Goal: Task Accomplishment & Management: Use online tool/utility

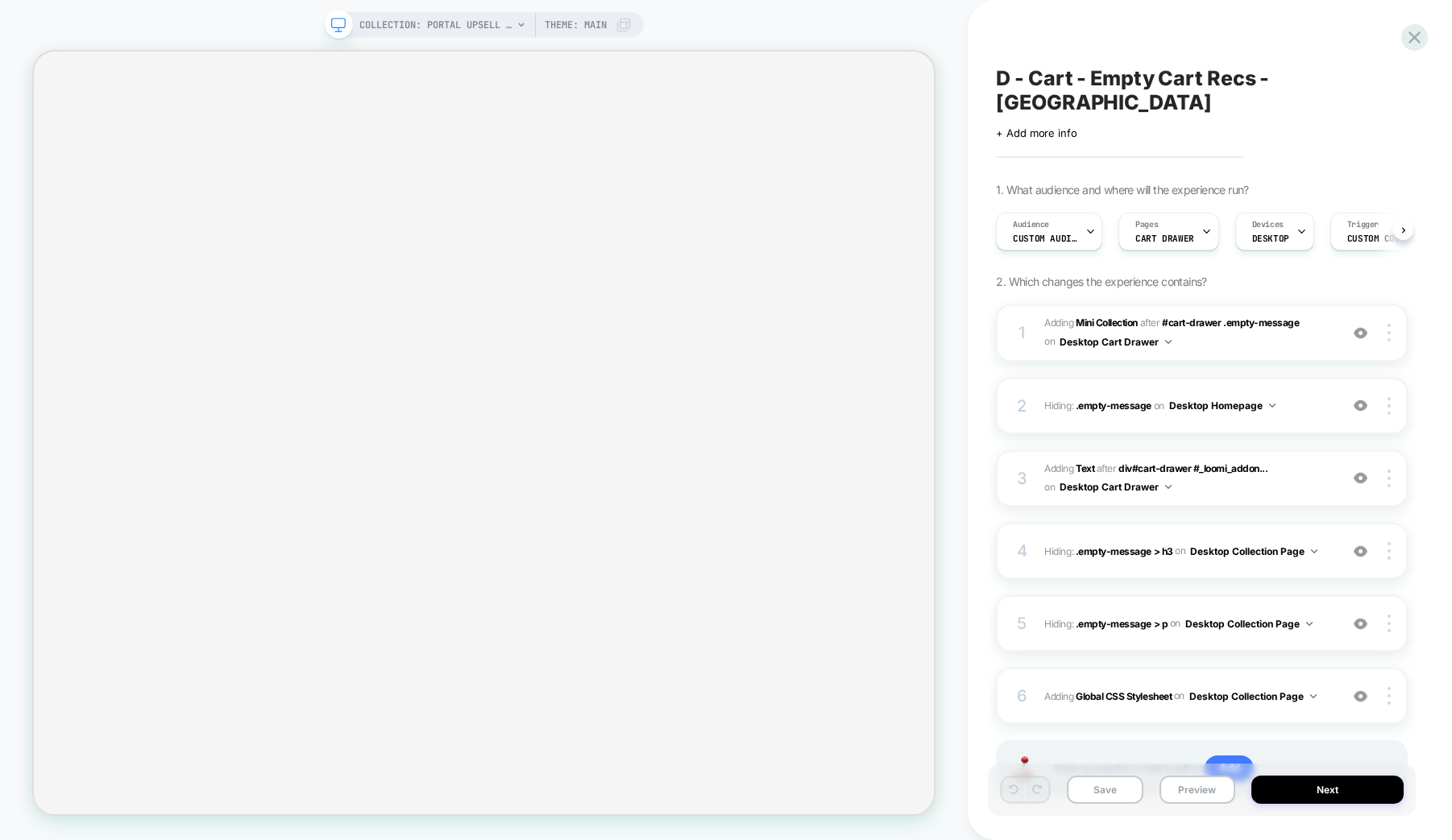
scroll to position [0, 1]
click at [1184, 314] on span "#_loomi_addon_1738496377176_dup1758303335 Adding Mini Collection AFTER #cart-dr…" at bounding box center [1187, 333] width 287 height 38
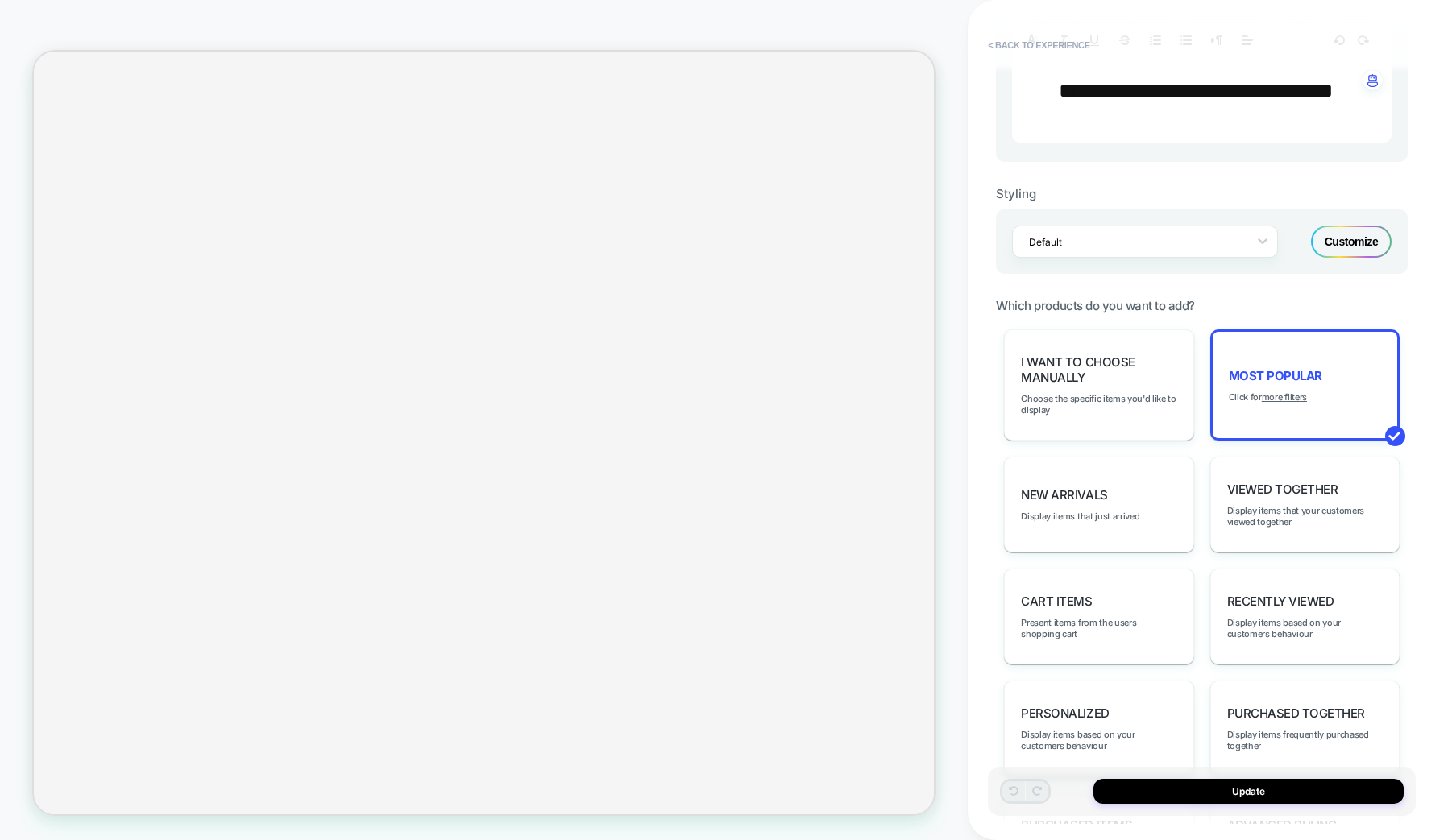
scroll to position [780, 0]
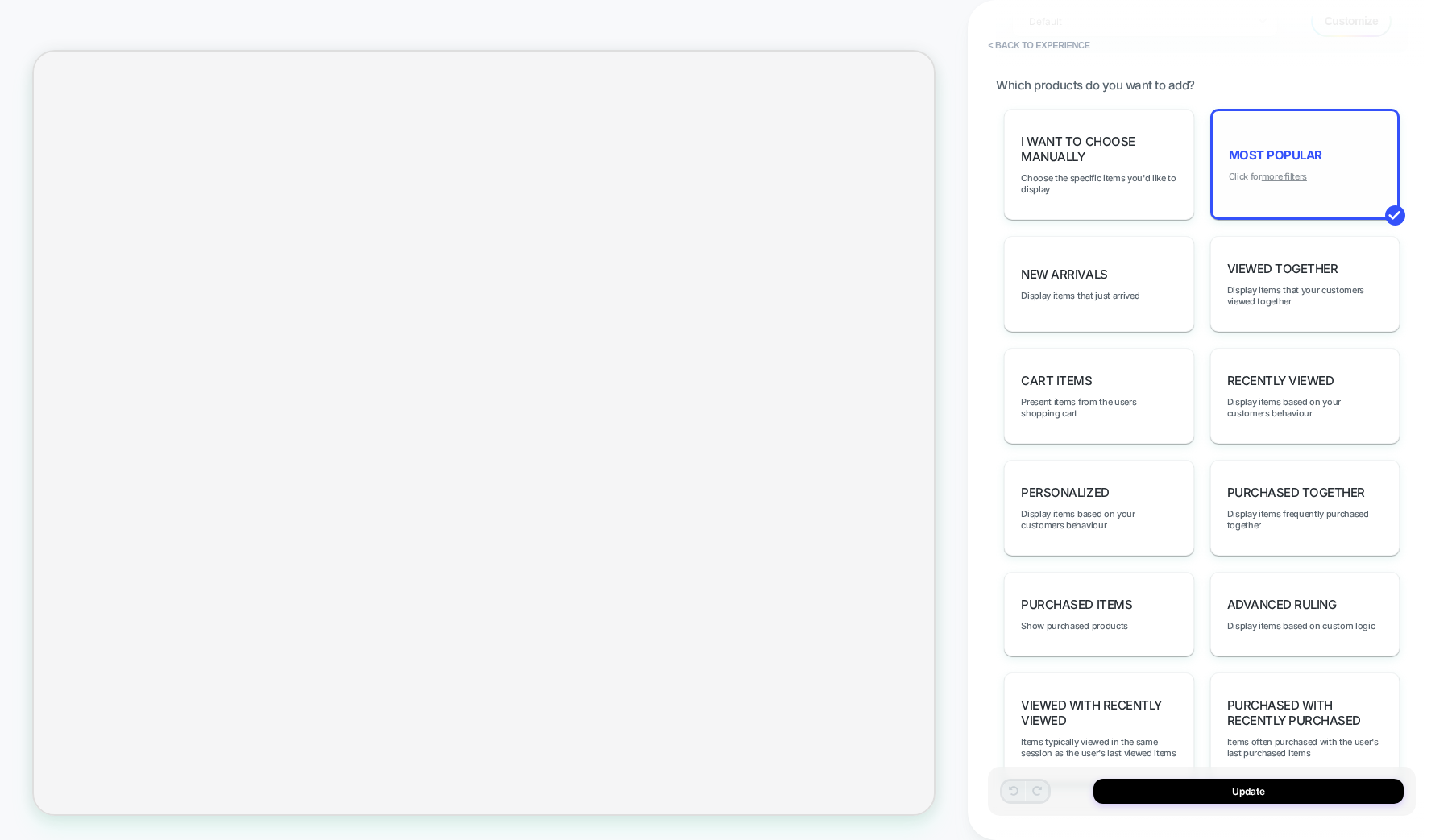
click at [1269, 176] on u "more filters" at bounding box center [1284, 177] width 45 height 11
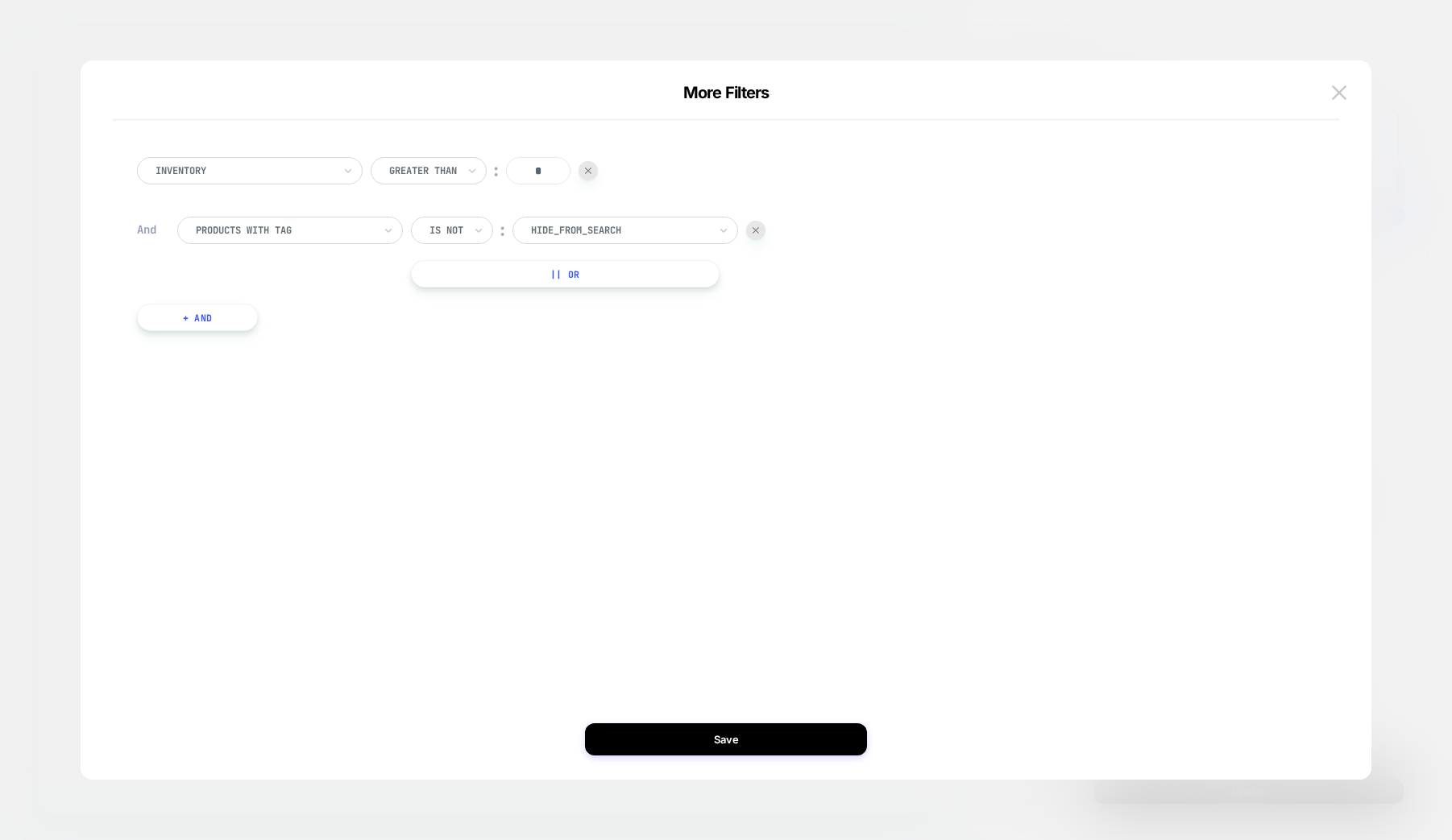
click at [224, 323] on button "+ And" at bounding box center [197, 317] width 121 height 27
click at [277, 335] on div at bounding box center [284, 333] width 177 height 15
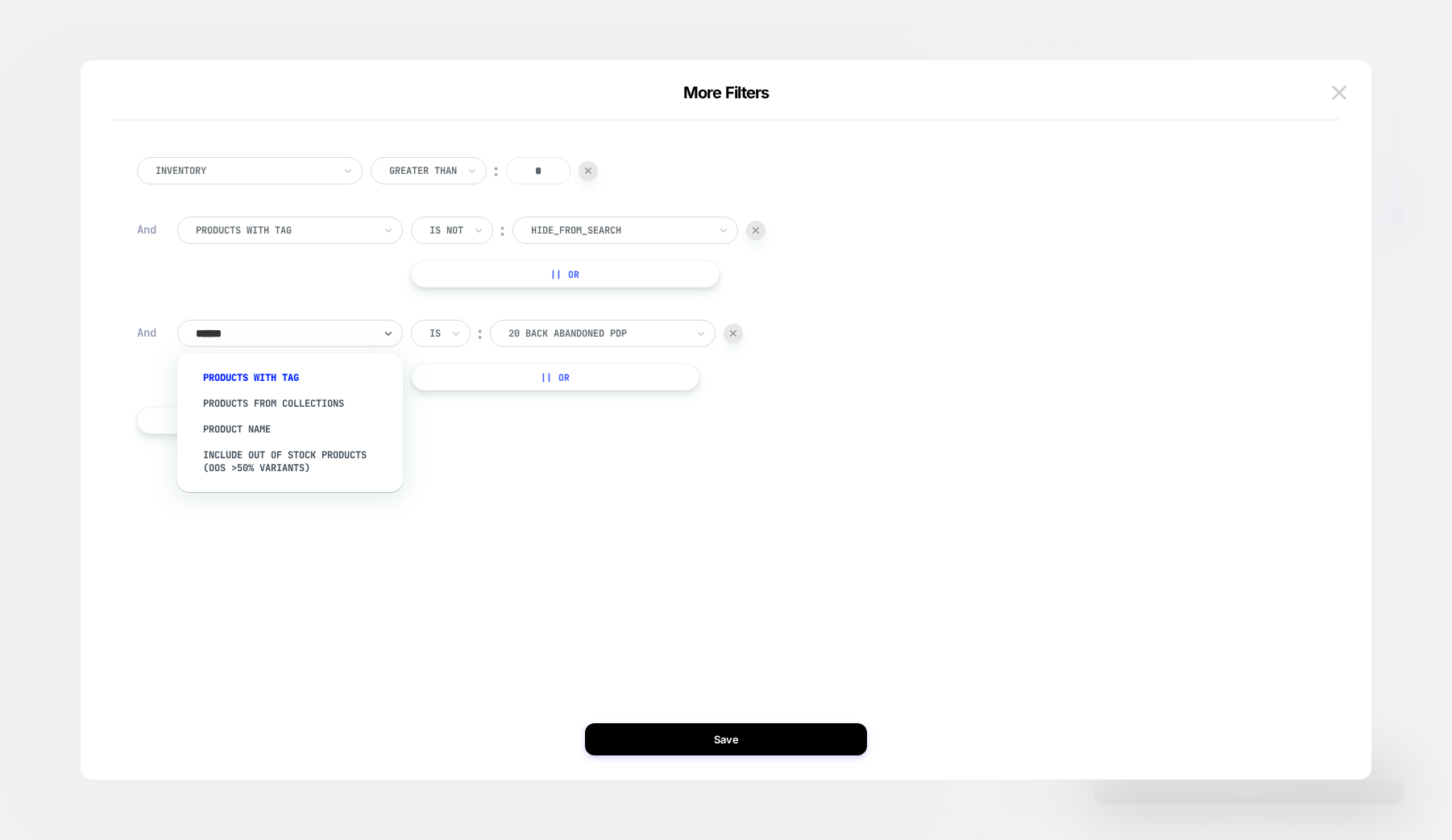
type input "*******"
click at [283, 376] on div "products with tag" at bounding box center [298, 377] width 210 height 25
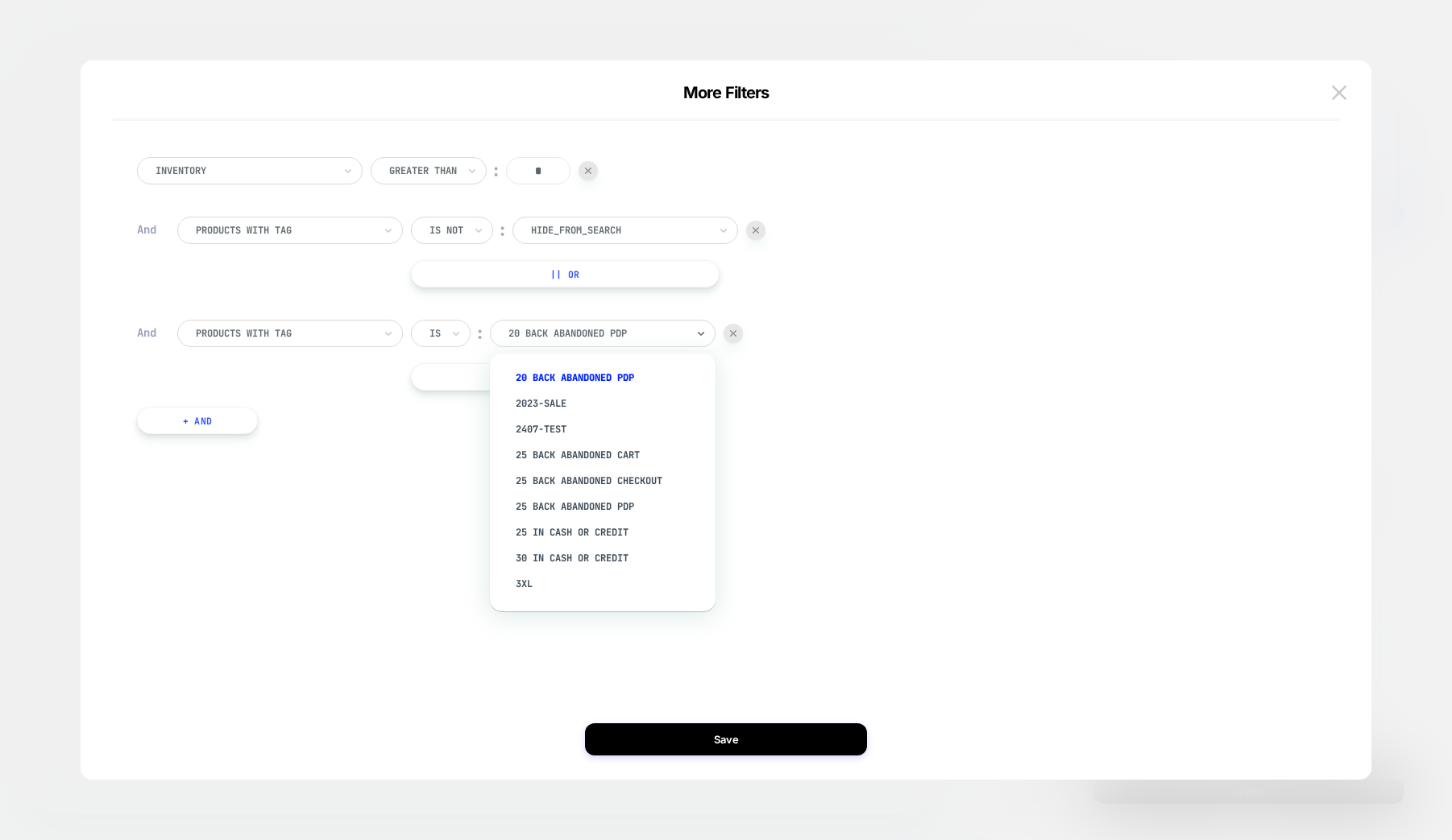
click at [633, 340] on div at bounding box center [597, 333] width 177 height 15
type input "**"
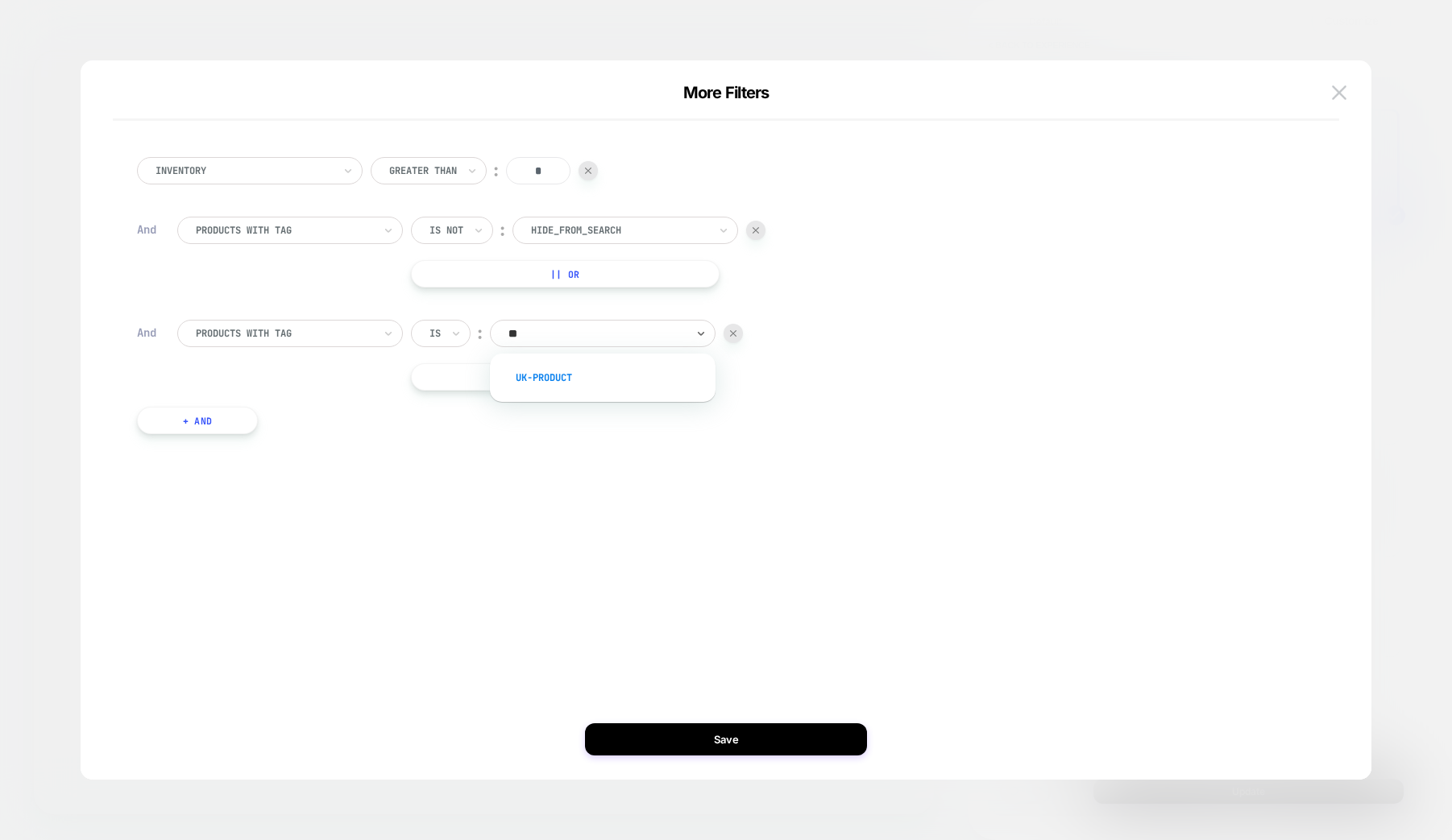
click at [616, 377] on div "UK-product" at bounding box center [611, 377] width 210 height 25
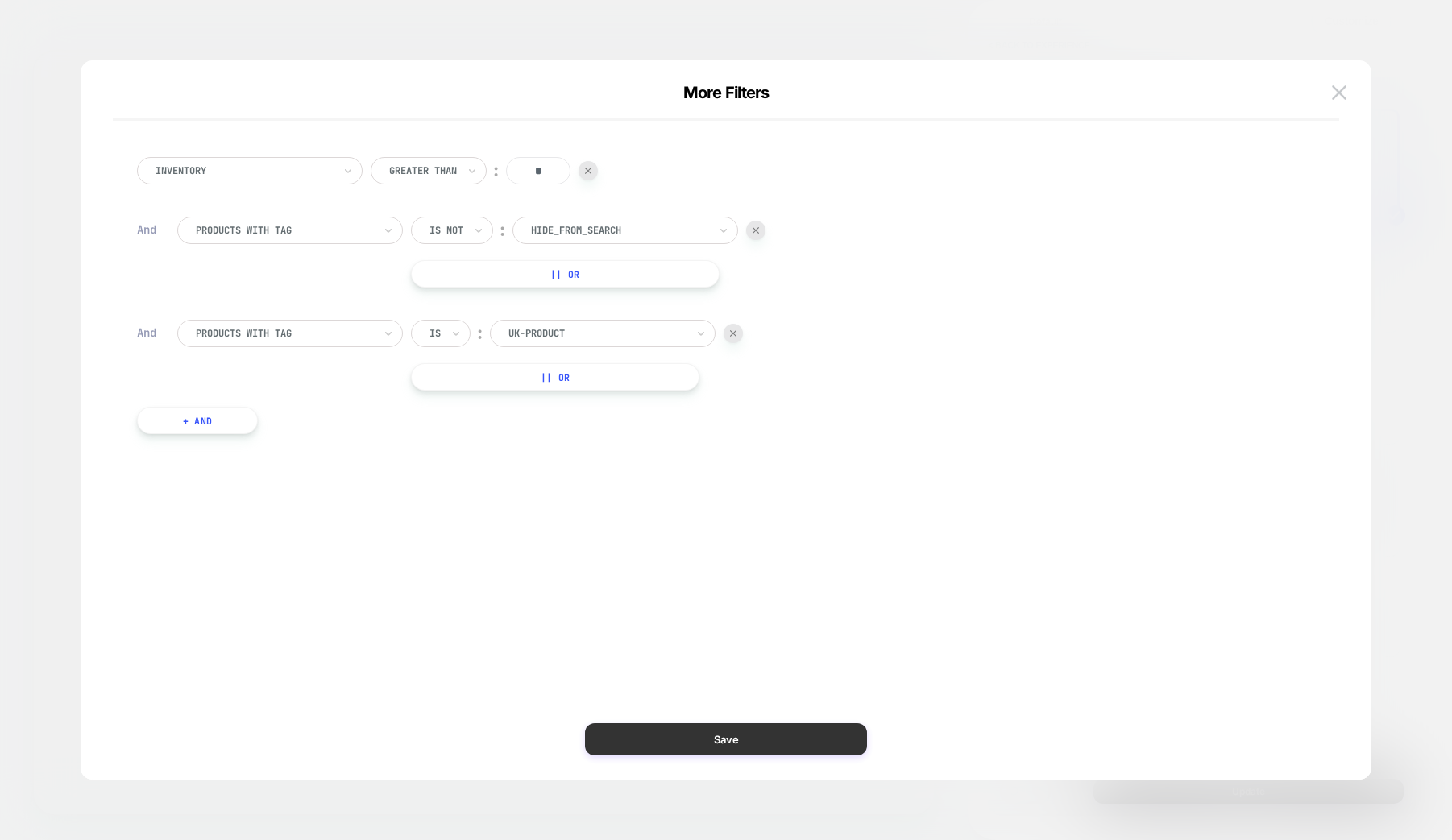
click at [732, 742] on button "Save" at bounding box center [726, 738] width 282 height 32
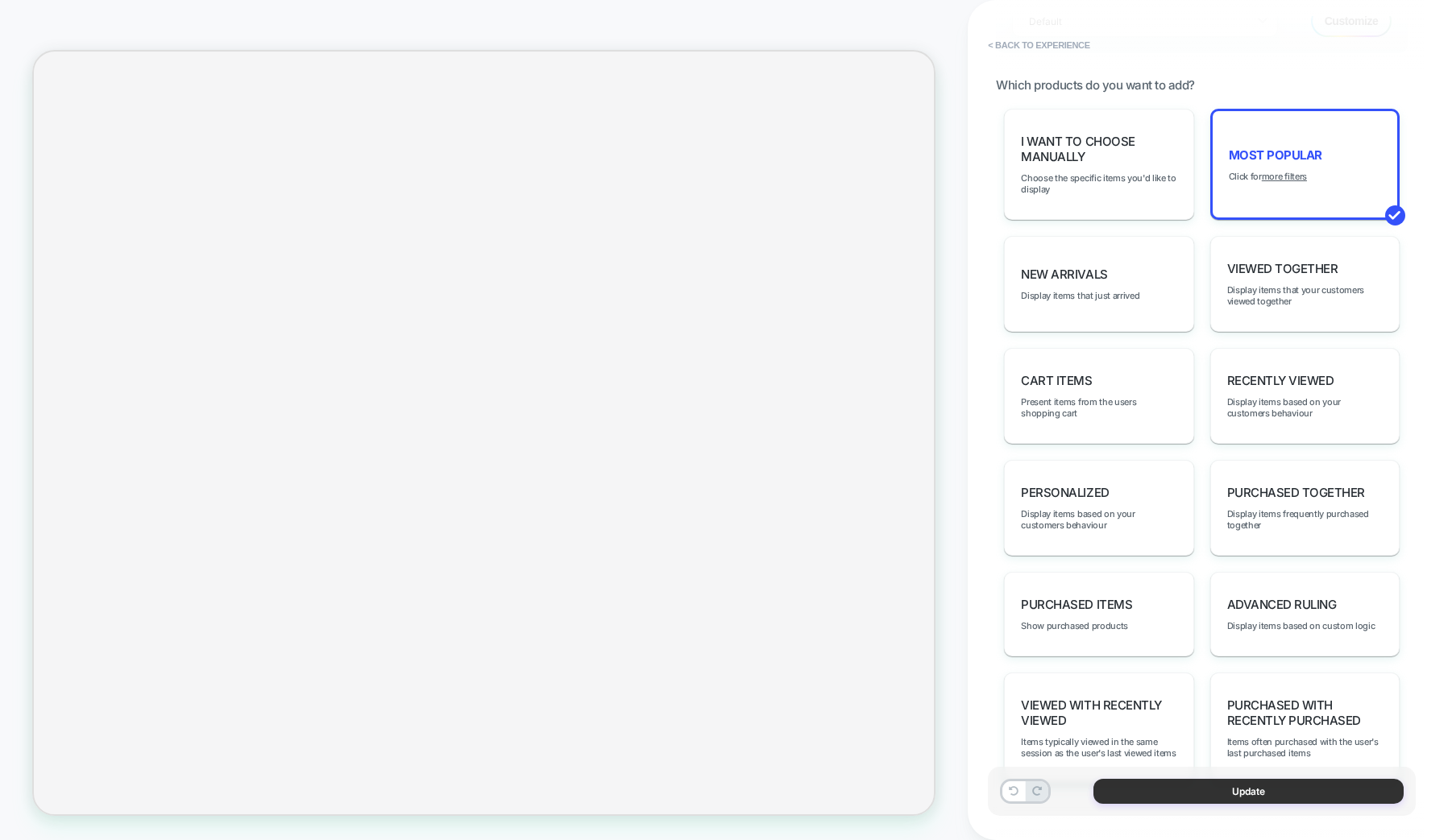
click at [1270, 790] on button "Update" at bounding box center [1248, 791] width 310 height 25
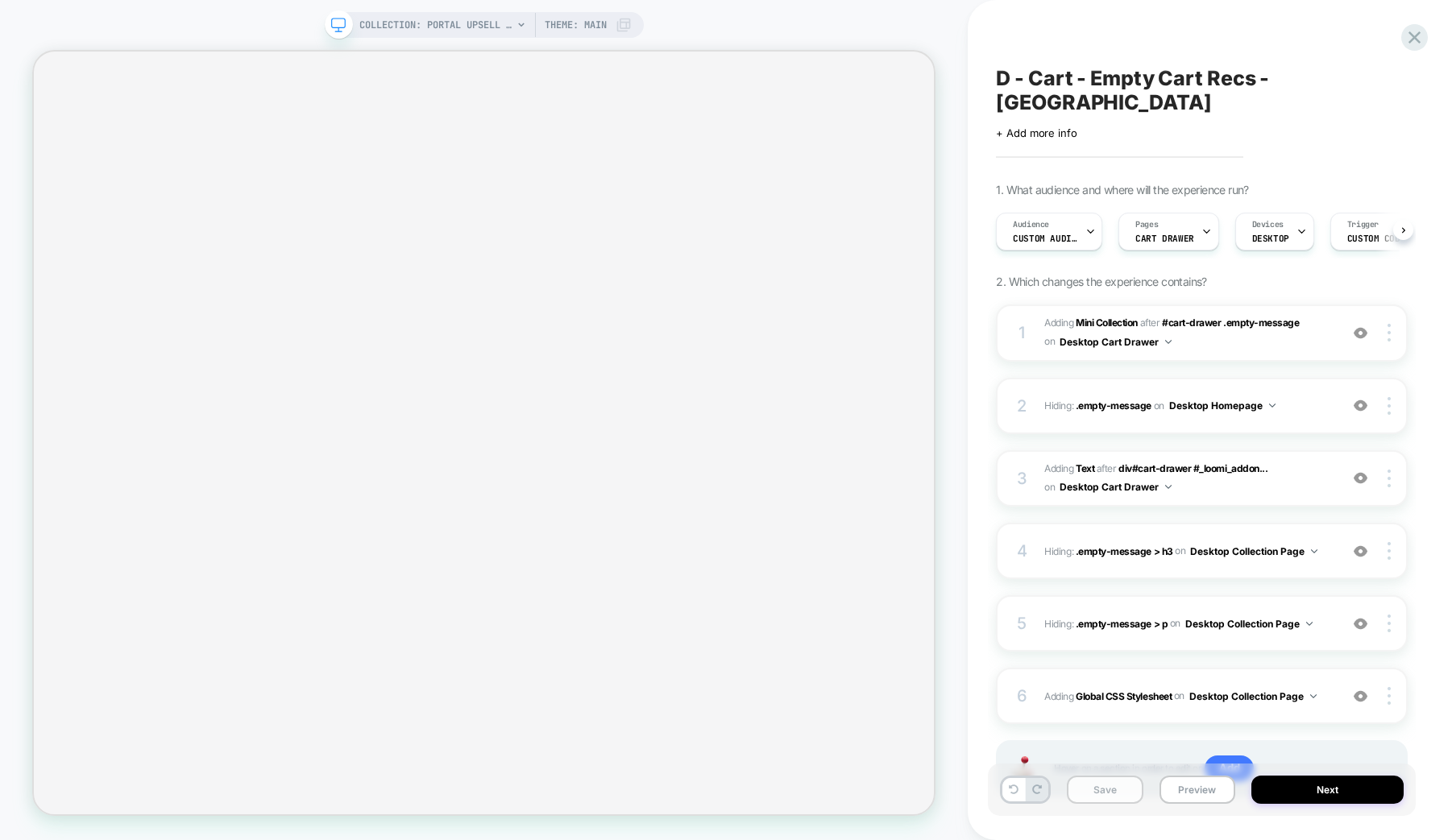
scroll to position [0, 1]
click at [1103, 794] on button "Save" at bounding box center [1105, 789] width 75 height 28
click at [1412, 31] on icon at bounding box center [1414, 37] width 22 height 22
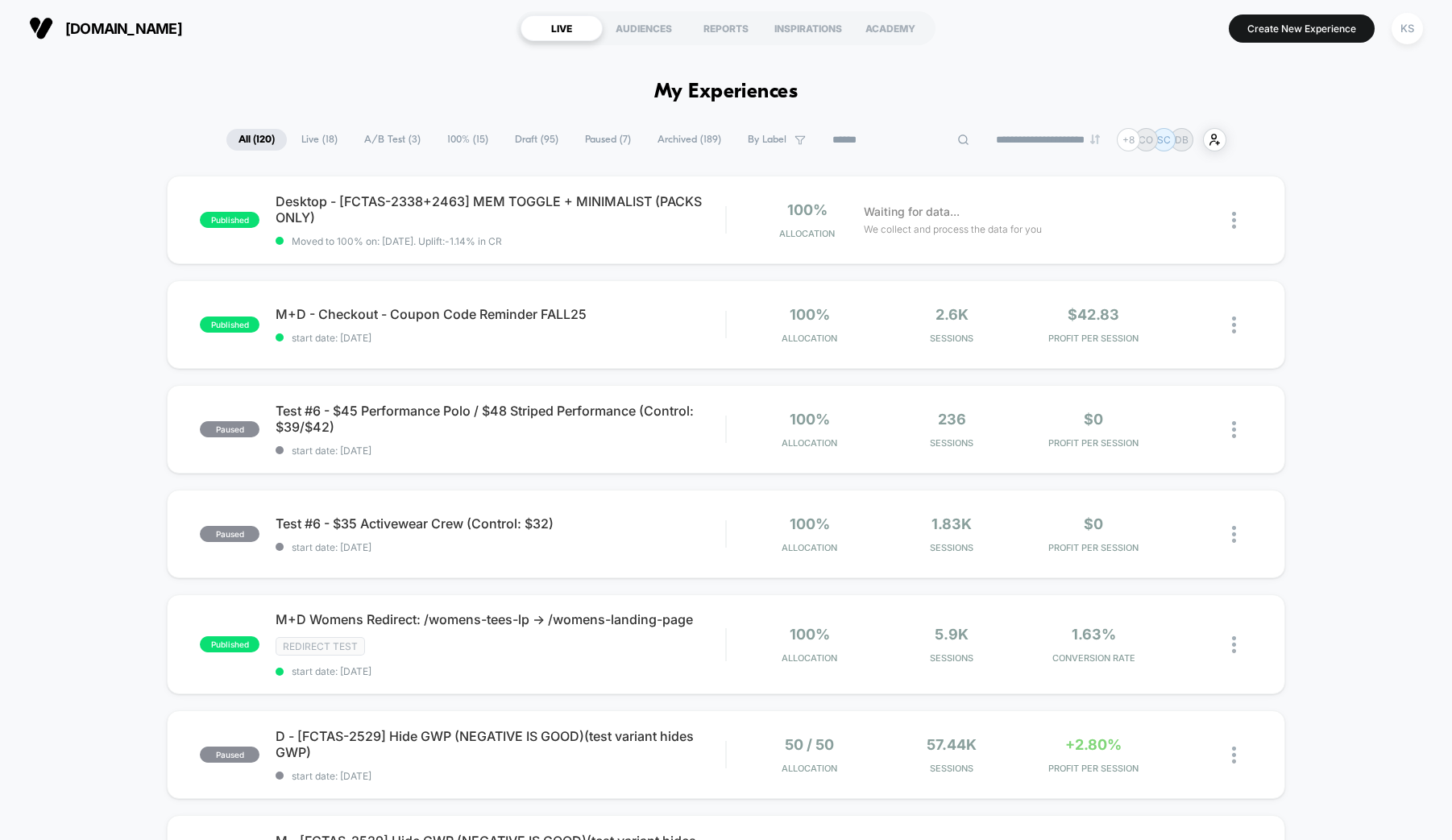
click at [887, 142] on input at bounding box center [901, 140] width 161 height 20
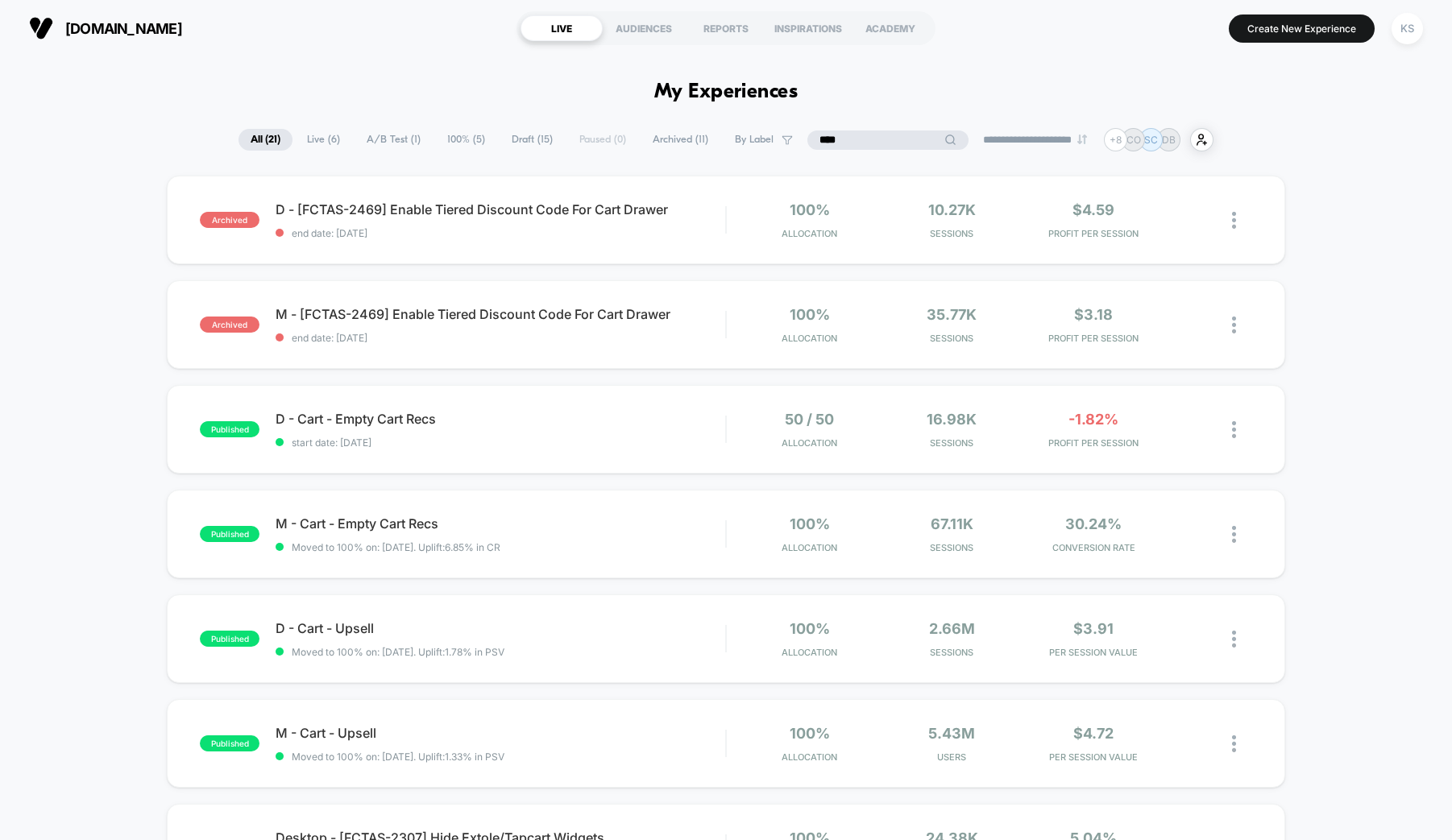
click at [892, 140] on input "****" at bounding box center [888, 140] width 161 height 20
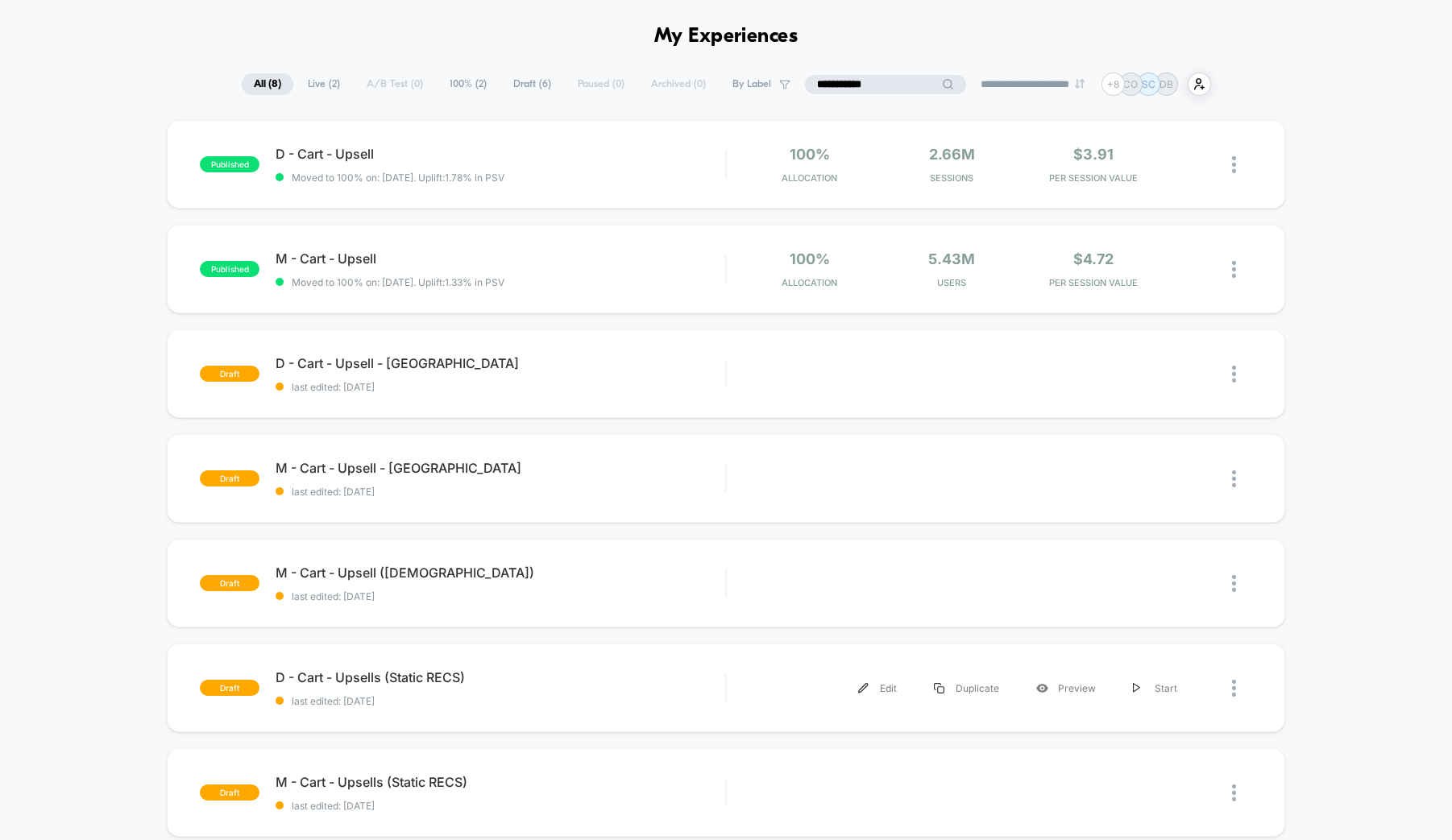
scroll to position [75, 0]
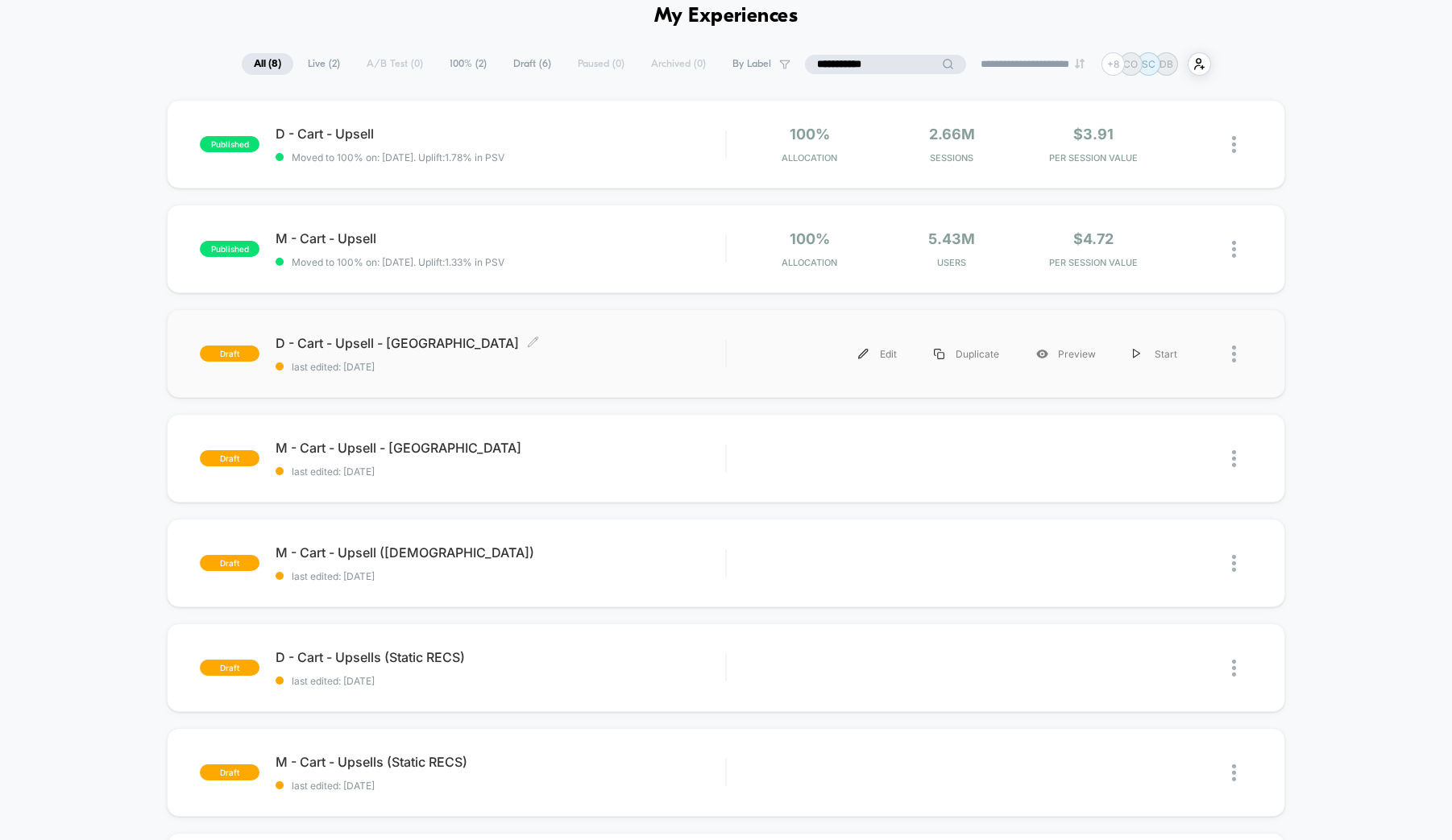
type input "**********"
click at [361, 342] on span "D - Cart - Upsell - CA Click to edit experience details" at bounding box center [500, 343] width 450 height 16
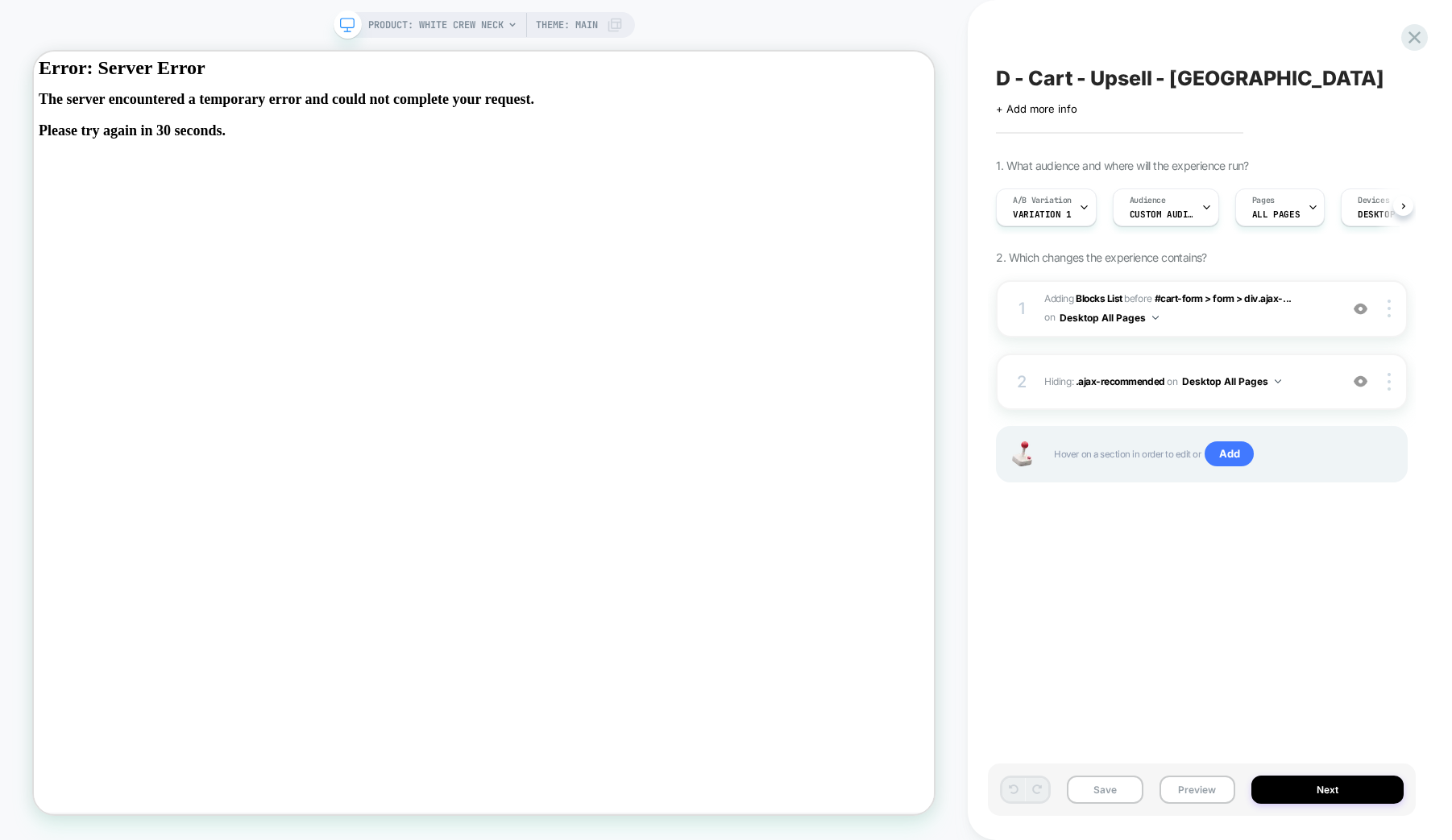
scroll to position [0, 1]
click at [1193, 318] on span "#_loomi_addon_1714078694343_dup1714121042_dup1758302437 Adding Blocks List BEFO…" at bounding box center [1187, 309] width 287 height 38
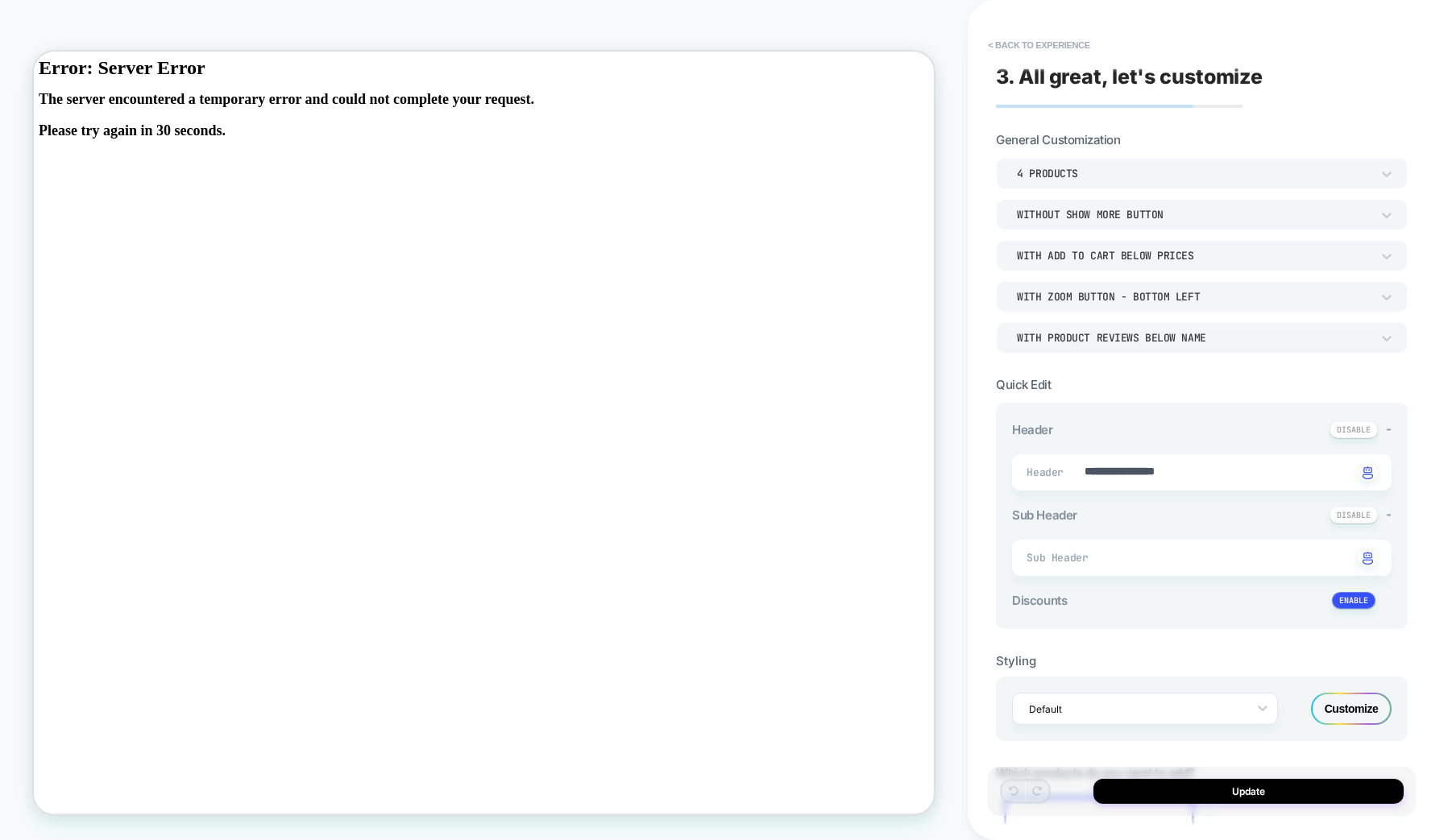
type textarea "*"
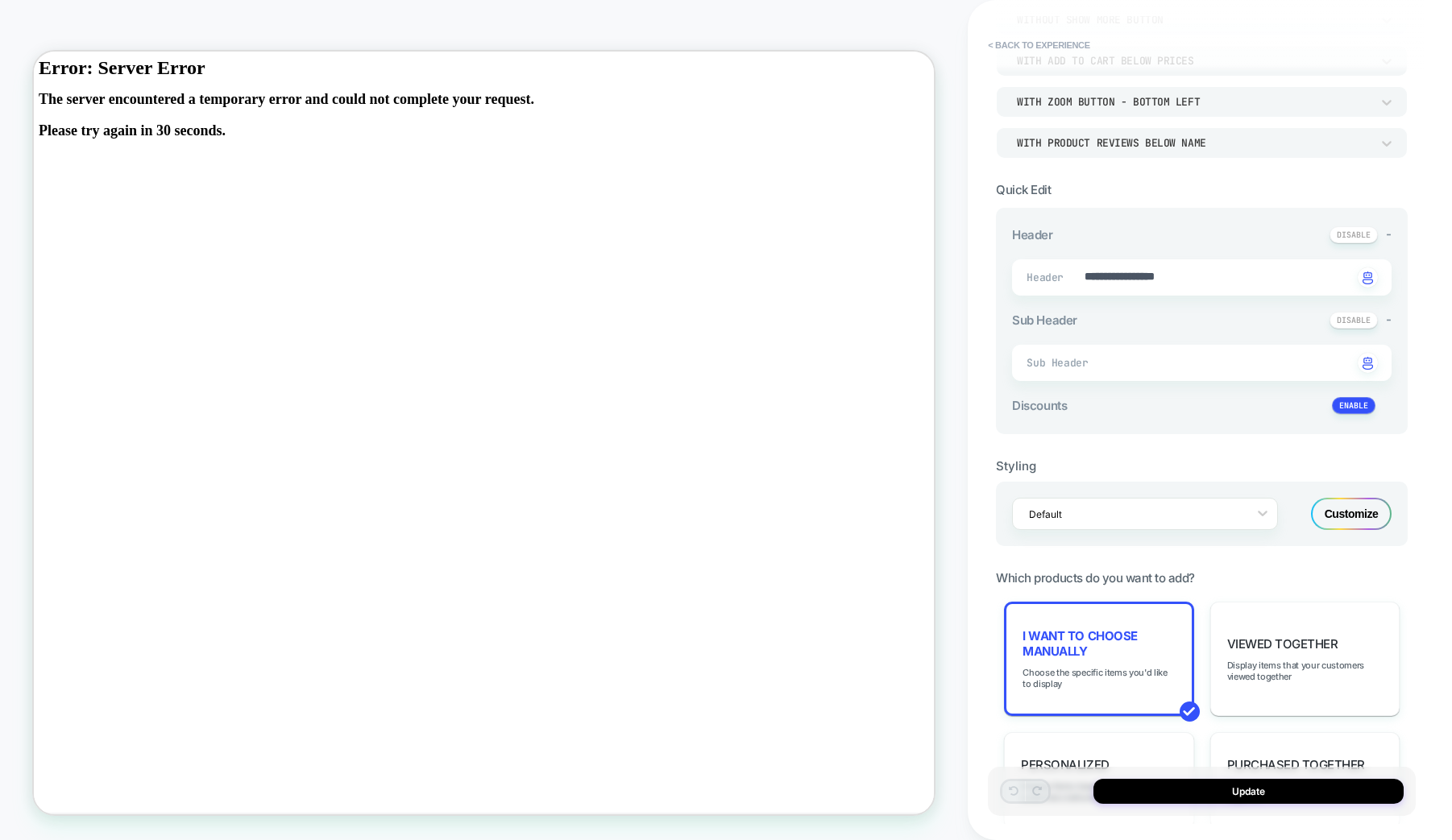
scroll to position [512, 0]
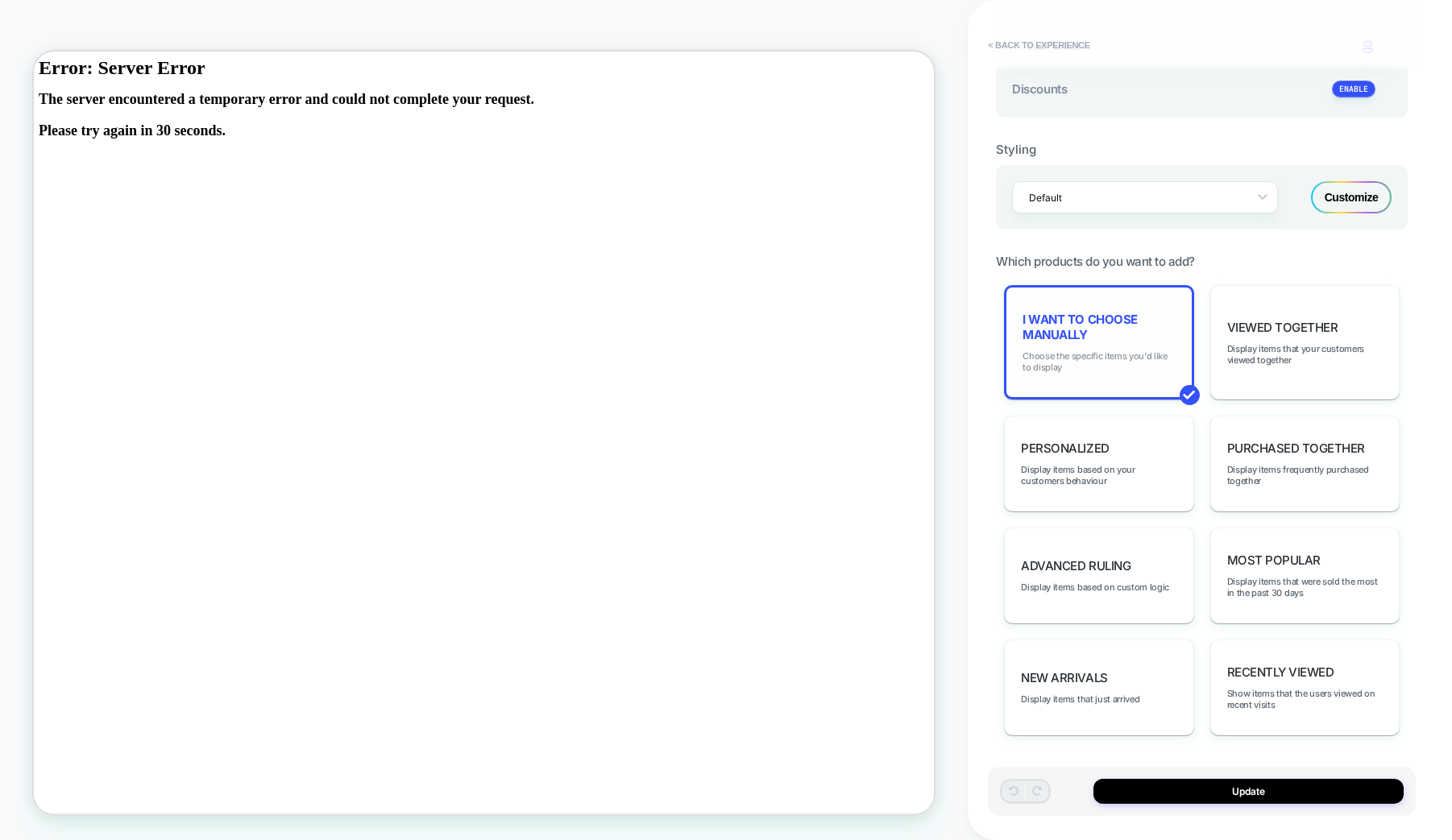
click at [1081, 355] on span "Choose the specific items you'd like to display" at bounding box center [1098, 362] width 152 height 23
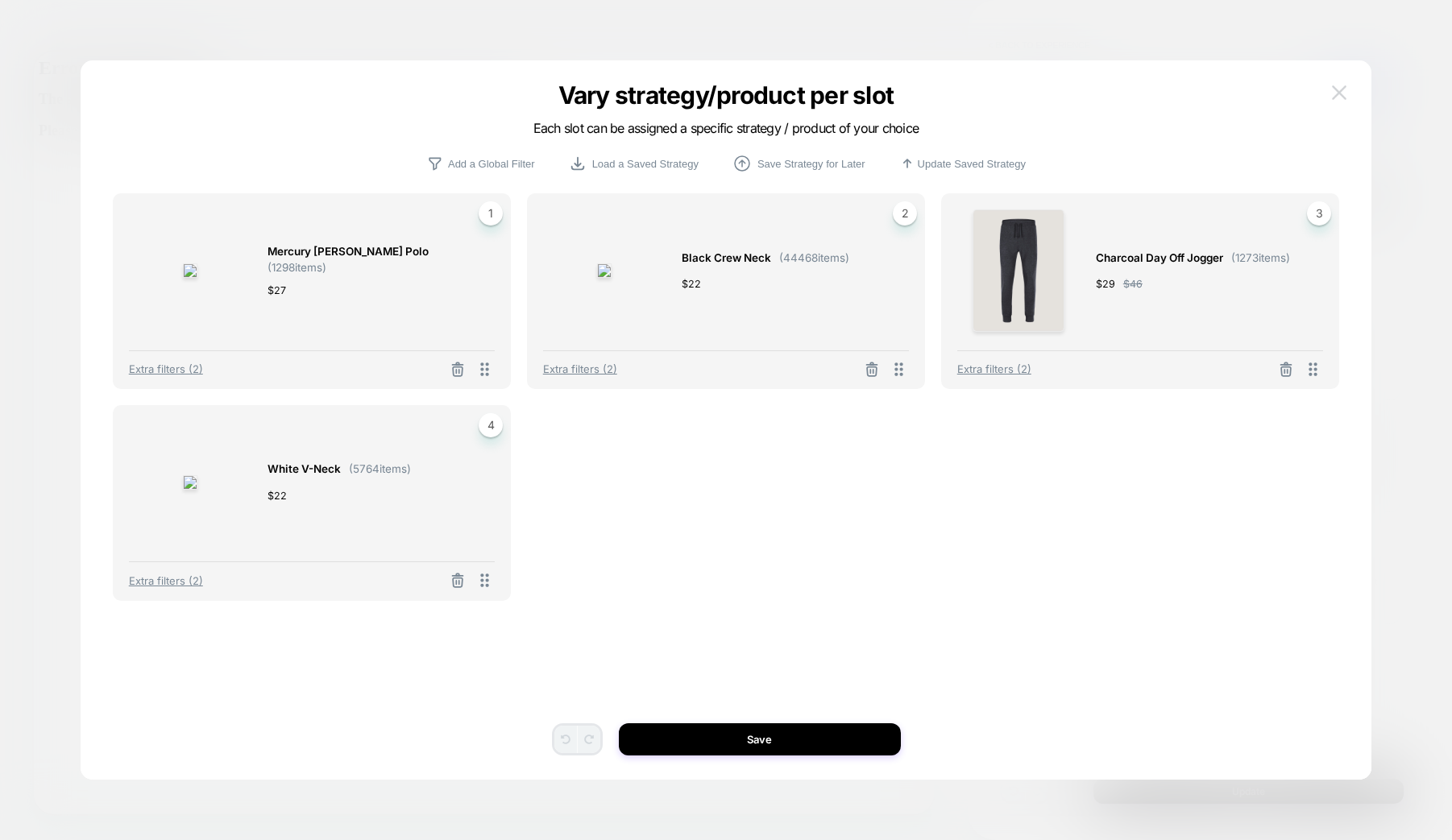
click at [1336, 95] on img at bounding box center [1339, 92] width 15 height 14
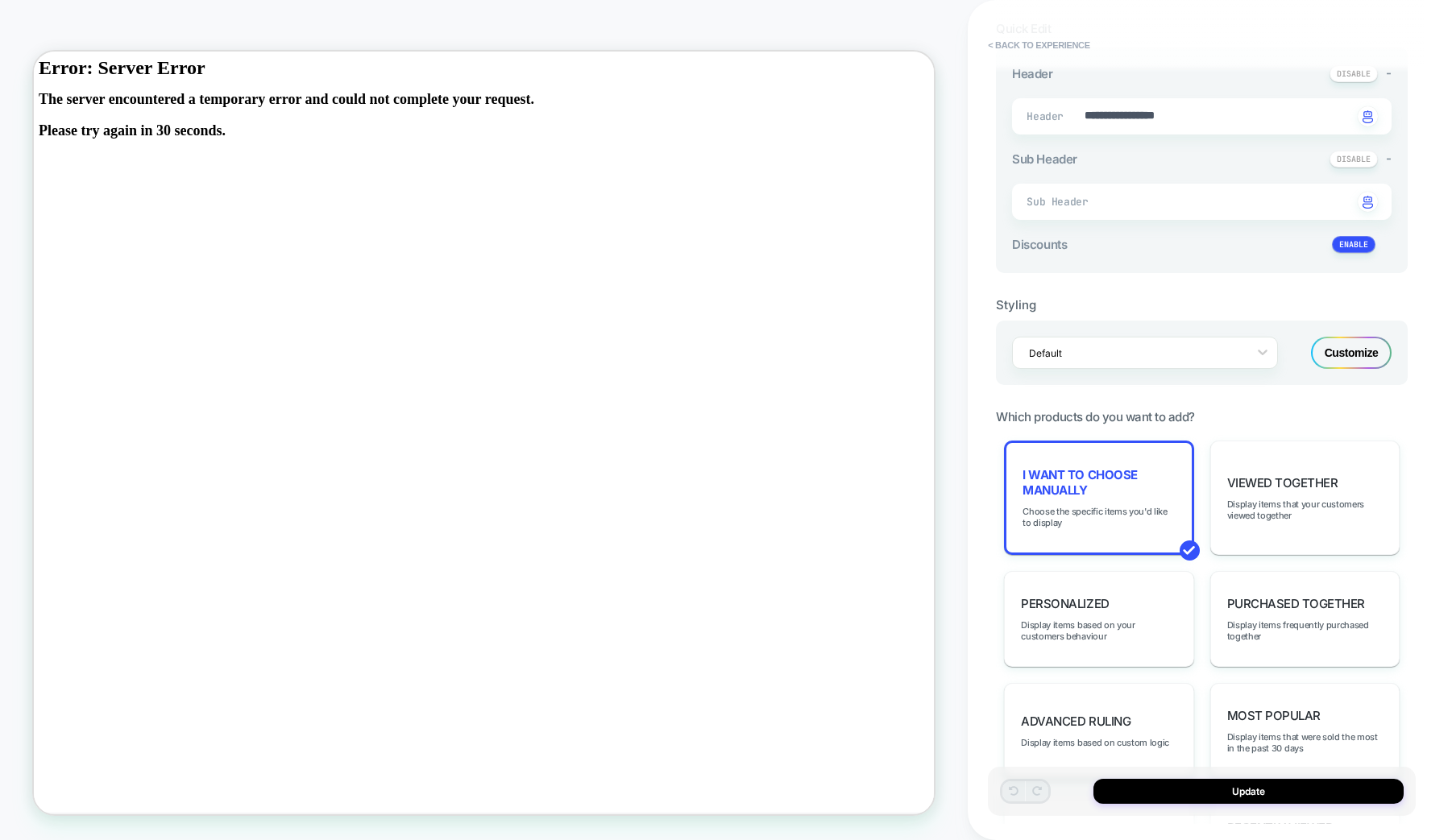
scroll to position [0, 0]
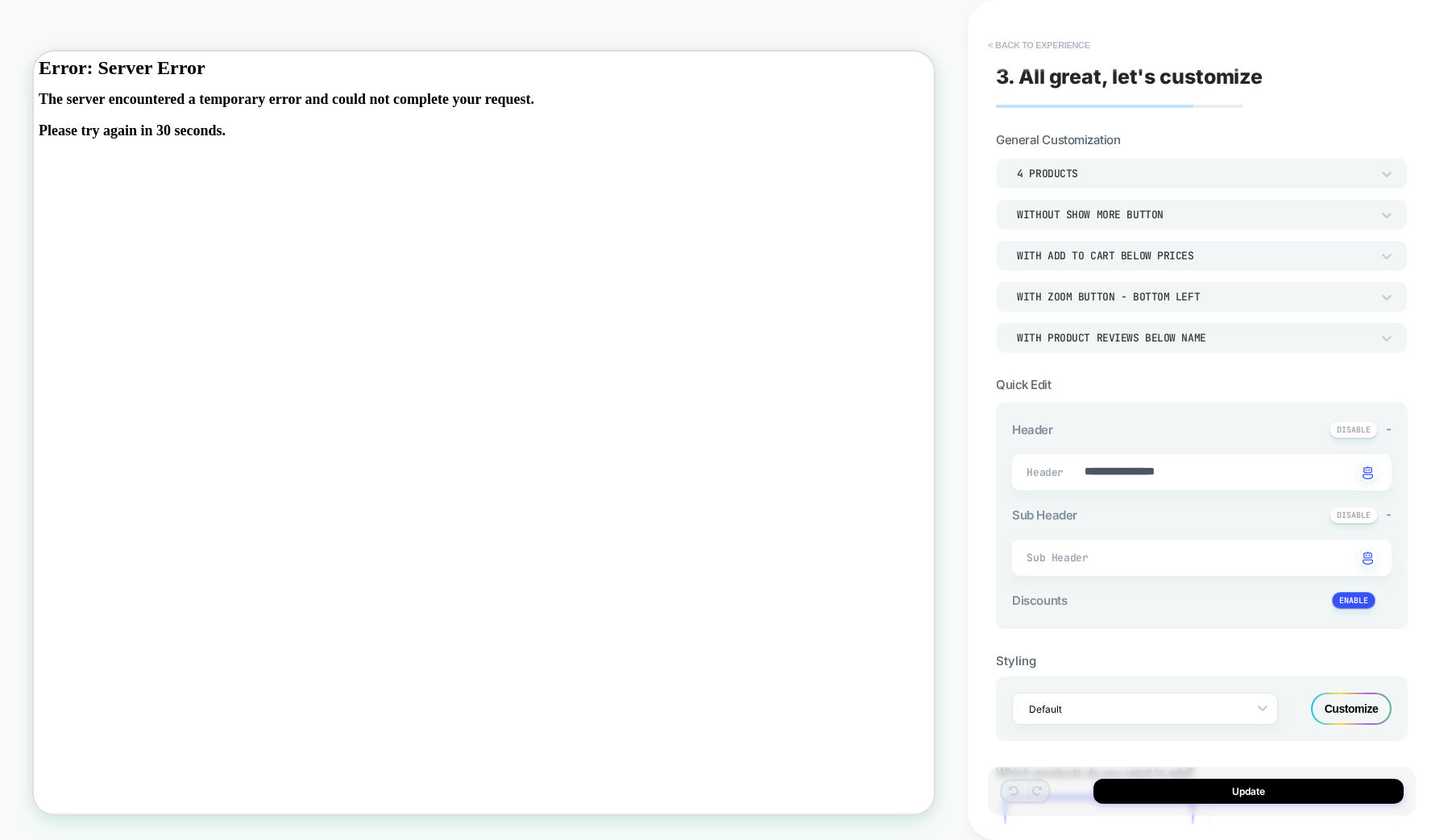
click at [1012, 44] on button "< Back to experience" at bounding box center [1038, 44] width 118 height 25
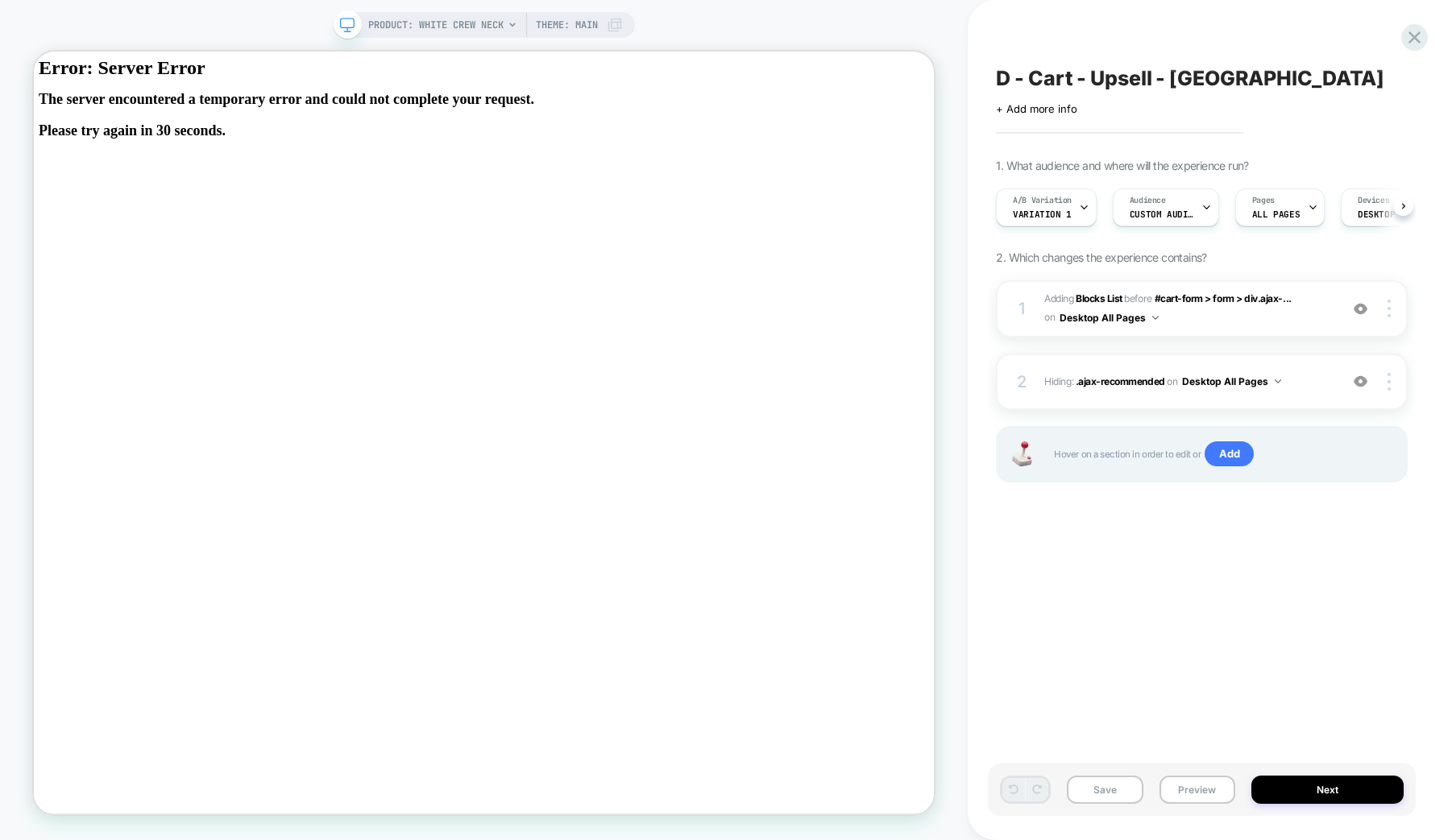
scroll to position [0, 1]
click at [1423, 37] on icon at bounding box center [1414, 37] width 22 height 22
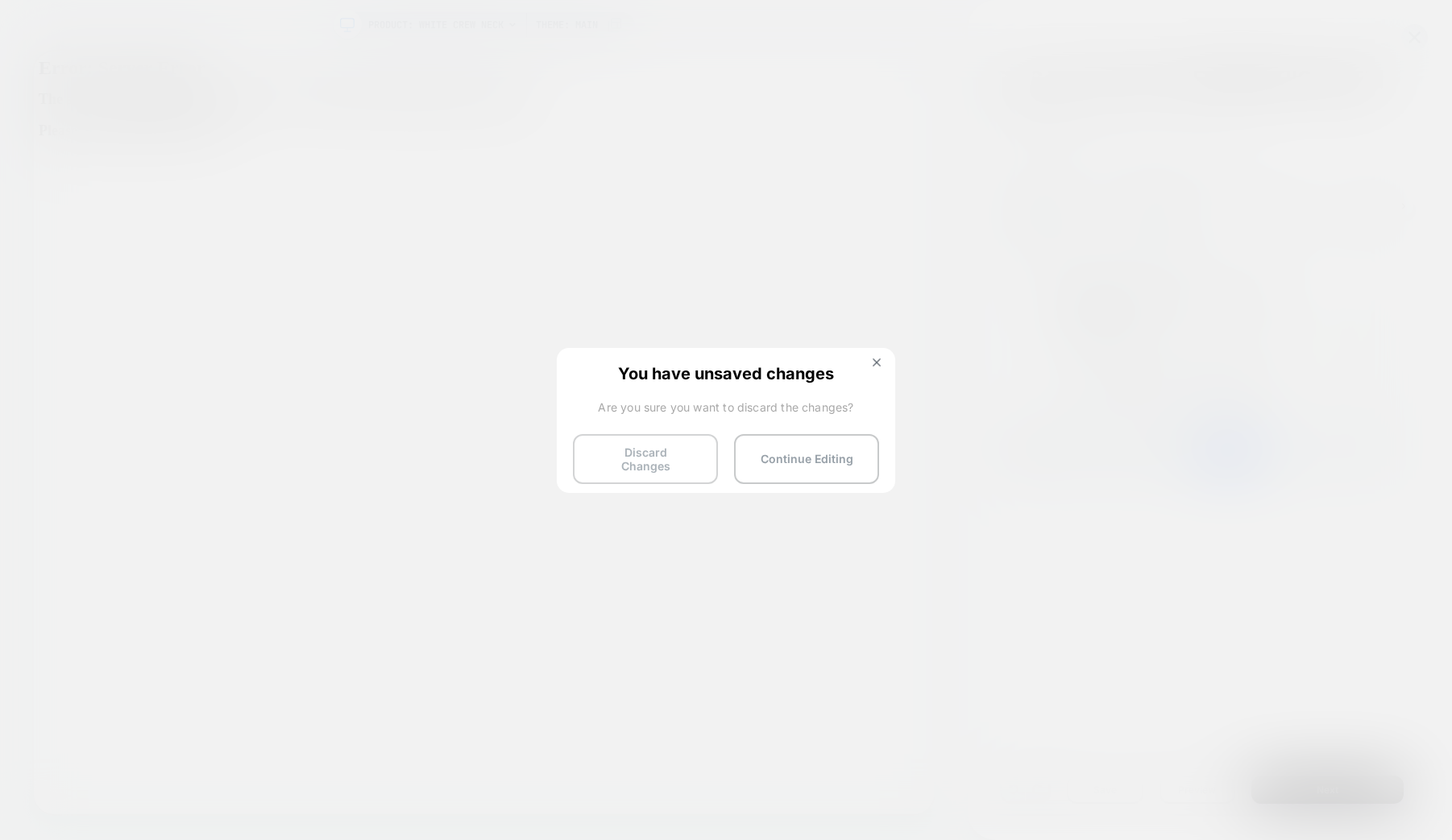
click at [639, 459] on button "Discard Changes" at bounding box center [645, 458] width 145 height 50
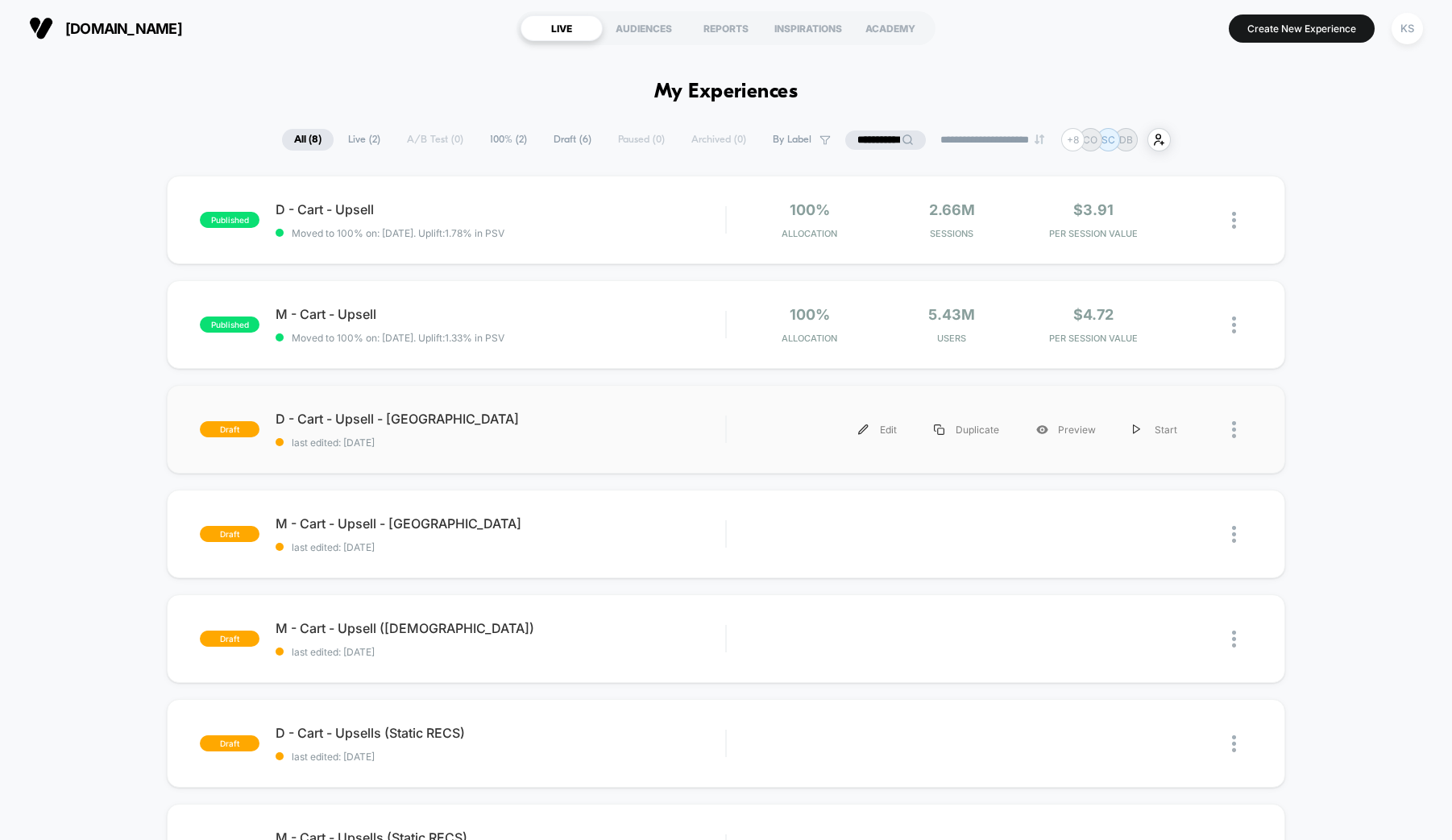
scroll to position [56, 0]
